Goal: Task Accomplishment & Management: Complete application form

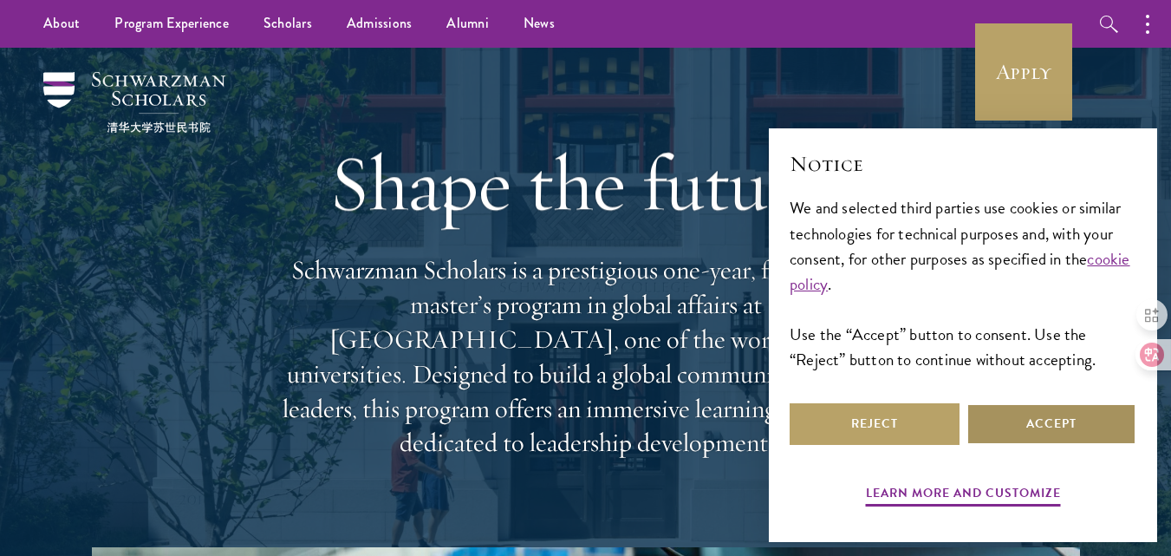
click at [1022, 421] on button "Accept" at bounding box center [1052, 424] width 170 height 42
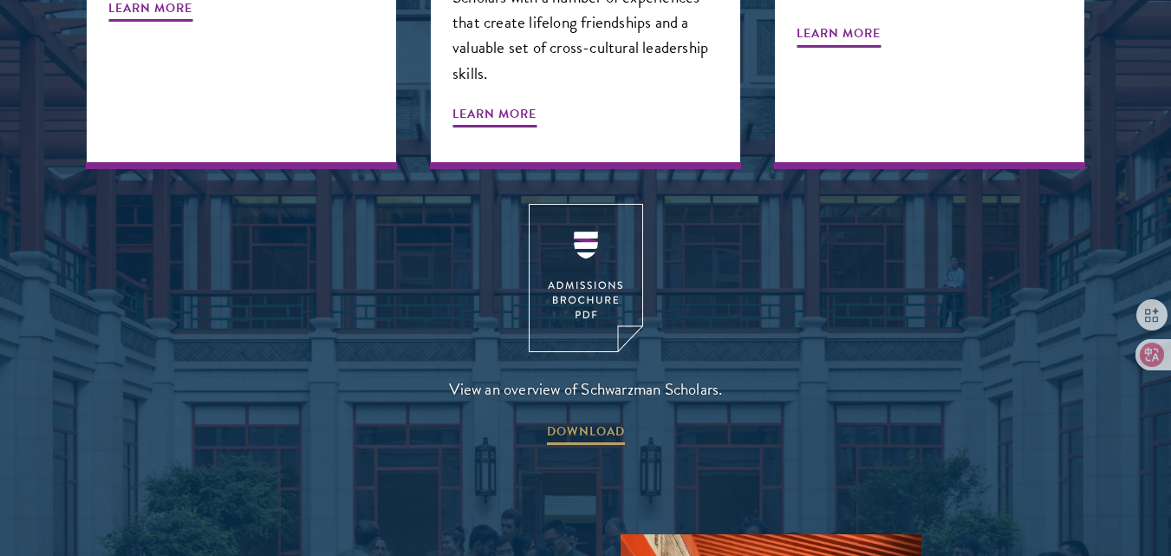
scroll to position [2293, 0]
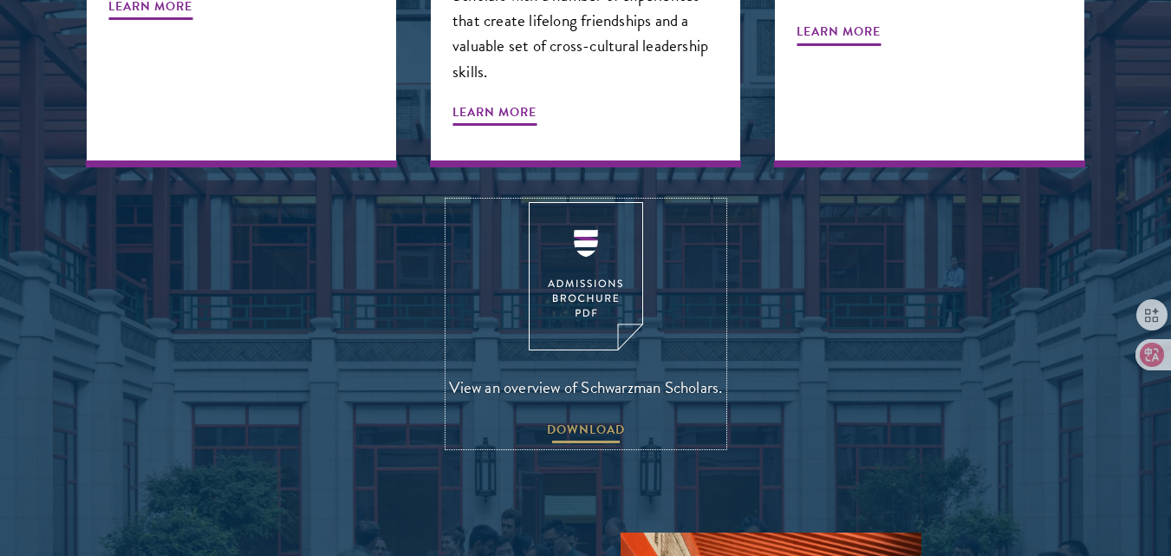
click at [587, 419] on span "DOWNLOAD" at bounding box center [586, 432] width 78 height 27
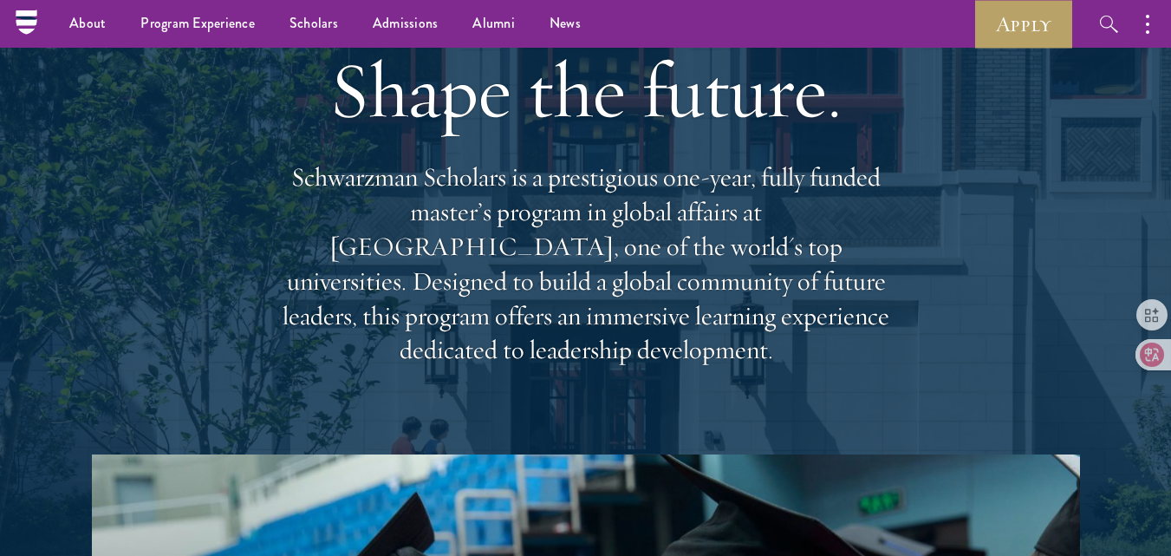
scroll to position [0, 0]
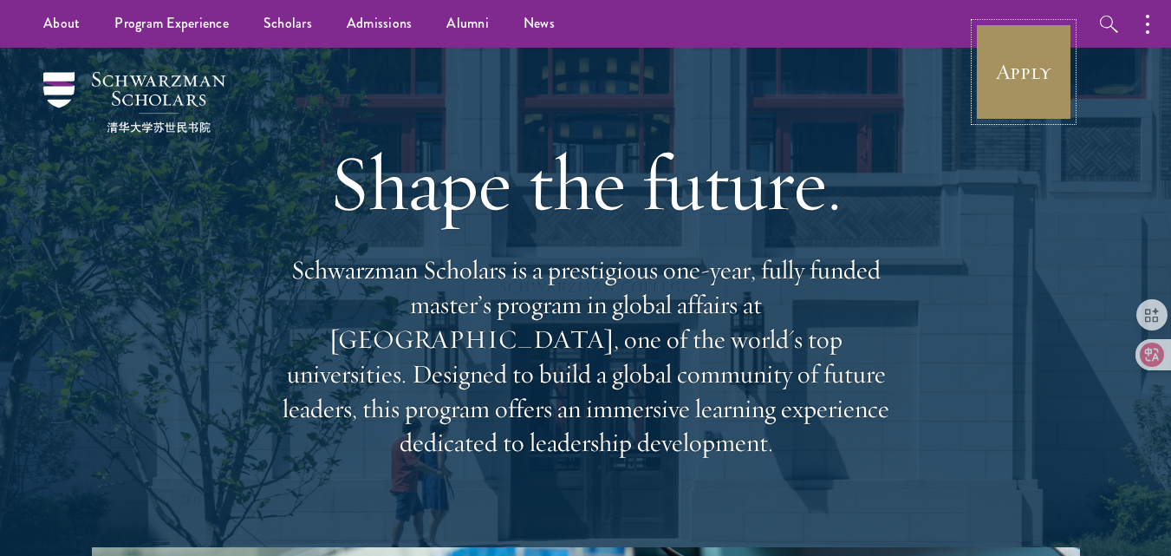
click at [1033, 79] on link "Apply" at bounding box center [1024, 71] width 97 height 97
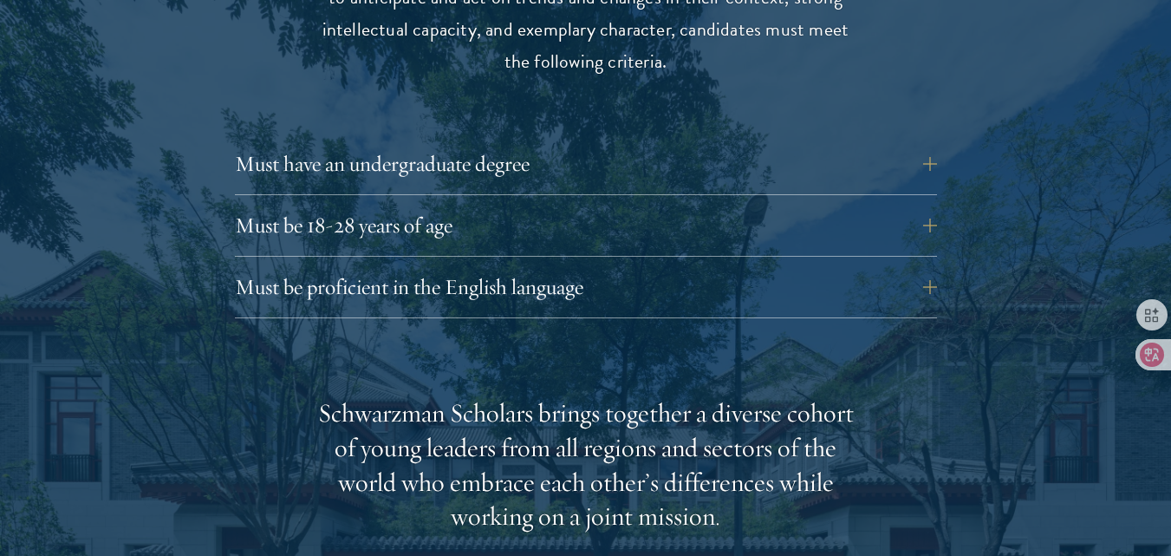
scroll to position [2433, 0]
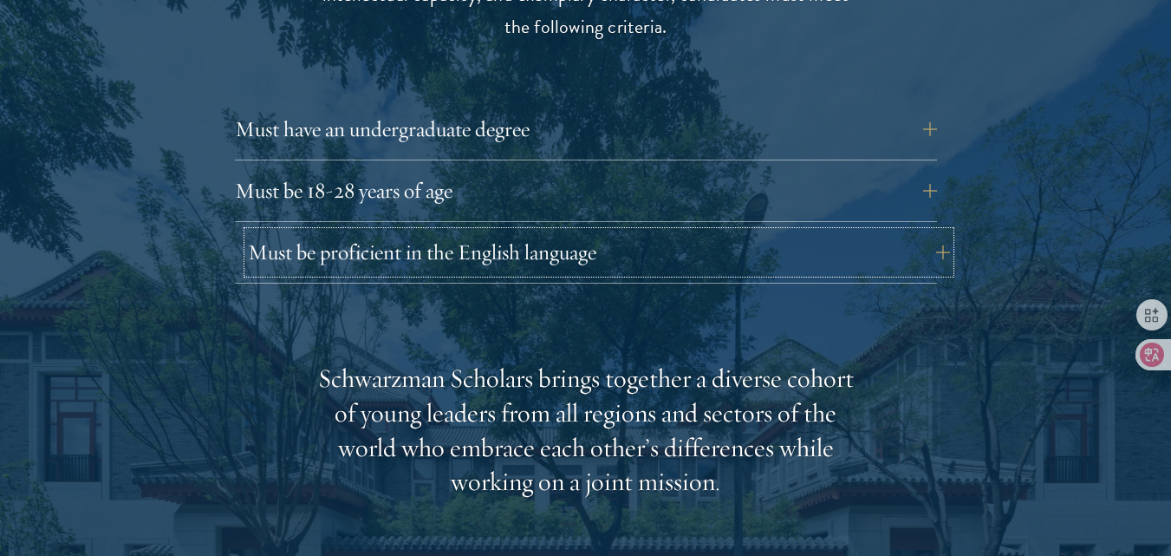
click at [697, 232] on button "Must be proficient in the English language" at bounding box center [599, 253] width 702 height 42
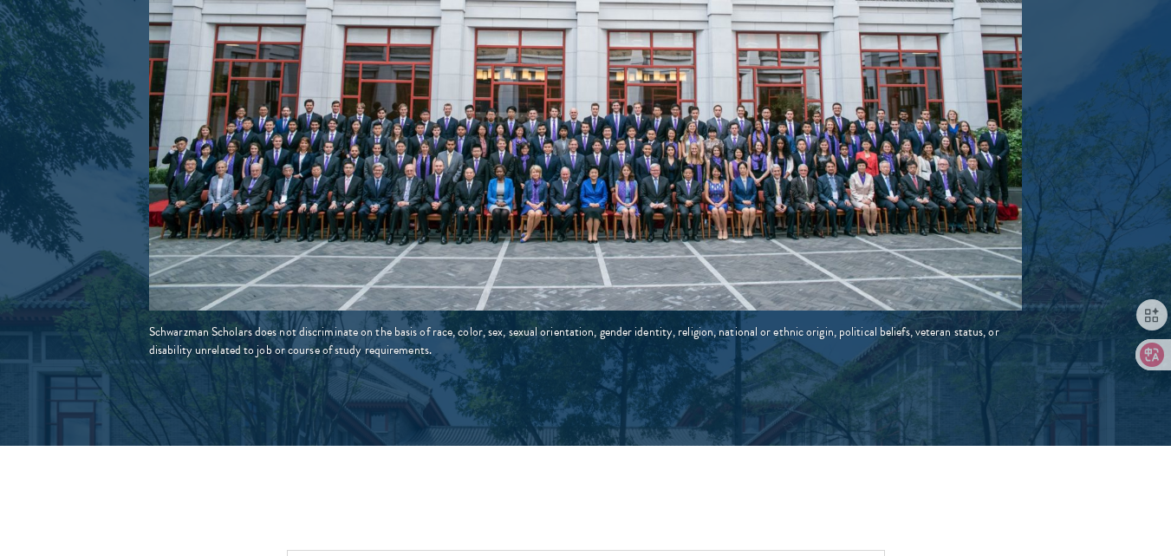
scroll to position [3617, 0]
